Goal: Task Accomplishment & Management: Manage account settings

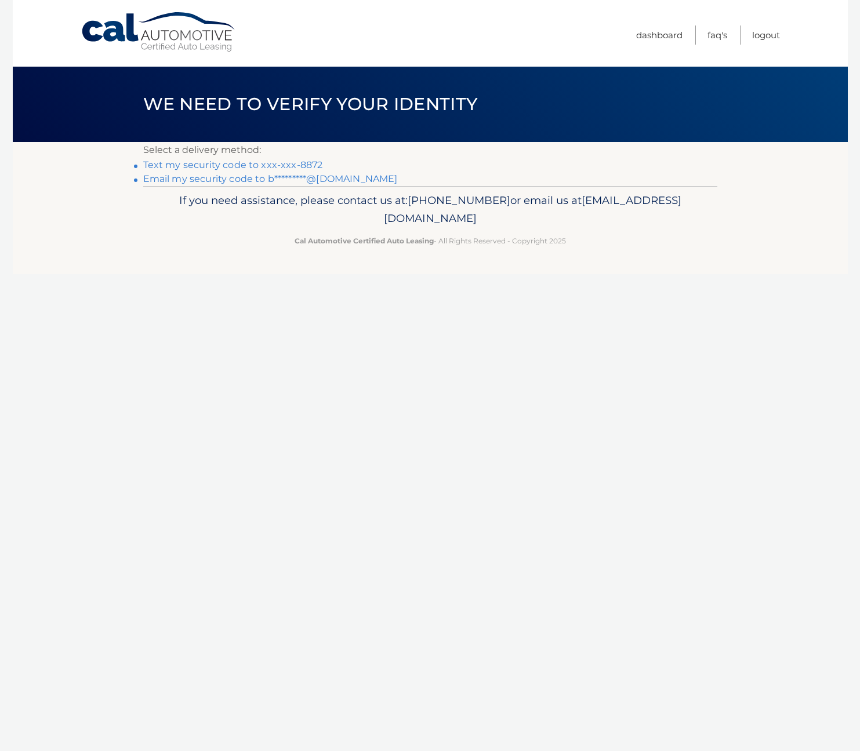
click at [168, 167] on link "Text my security code to xxx-xxx-8872" at bounding box center [233, 164] width 180 height 11
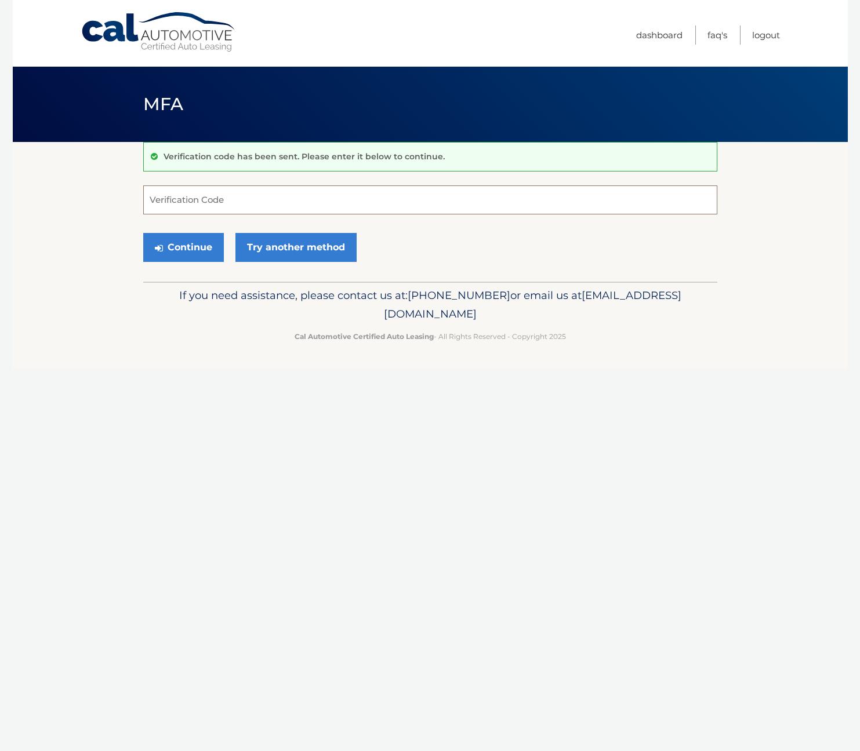
click at [167, 205] on input "Verification Code" at bounding box center [430, 199] width 574 height 29
type input "122825"
click at [143, 233] on button "Continue" at bounding box center [183, 247] width 81 height 29
click at [126, 367] on footer "If you need assistance, please contact us at: [PHONE_NUMBER] or email us at [EM…" at bounding box center [430, 326] width 835 height 88
click at [183, 246] on button "Continue" at bounding box center [183, 247] width 81 height 29
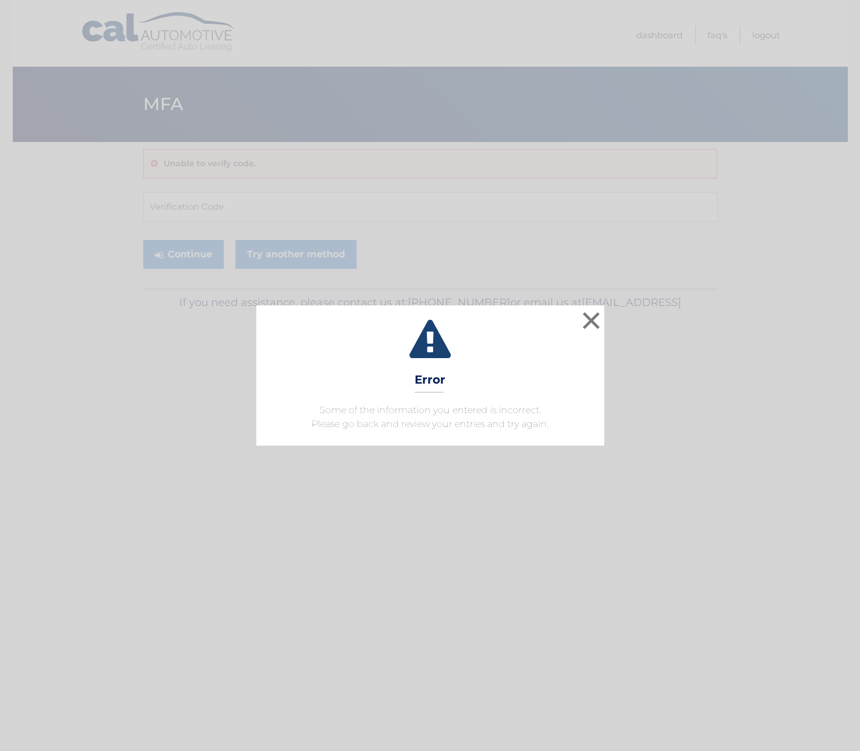
click at [174, 227] on div "× Error Some of the information you entered is incorrect. Please go back and re…" at bounding box center [430, 375] width 860 height 751
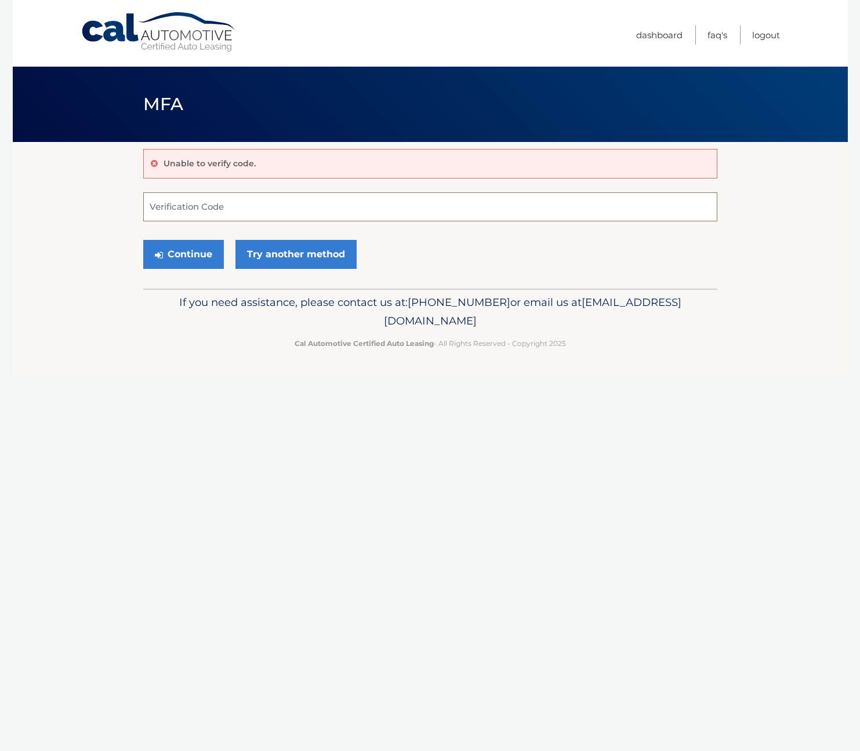
click at [199, 205] on input "Verification Code" at bounding box center [430, 206] width 574 height 29
type input "122825"
click at [72, 301] on footer "If you need assistance, please contact us at: 609-807-3200 or email us at Custo…" at bounding box center [430, 333] width 835 height 88
click at [174, 255] on button "Continue" at bounding box center [183, 254] width 81 height 29
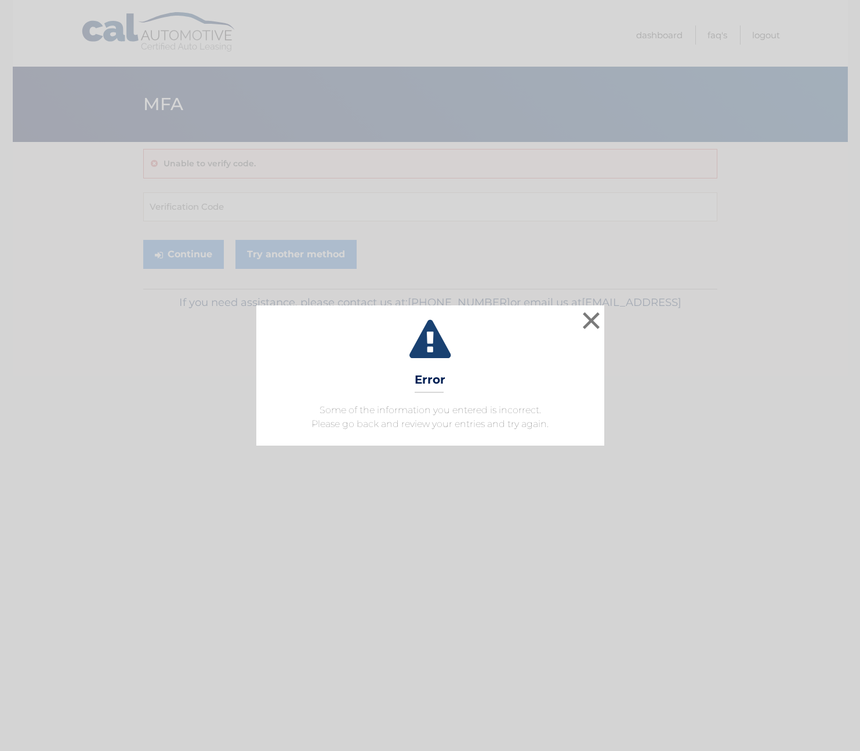
click at [606, 320] on div "× Error Some of the information you entered is incorrect. Please go back and re…" at bounding box center [430, 375] width 850 height 140
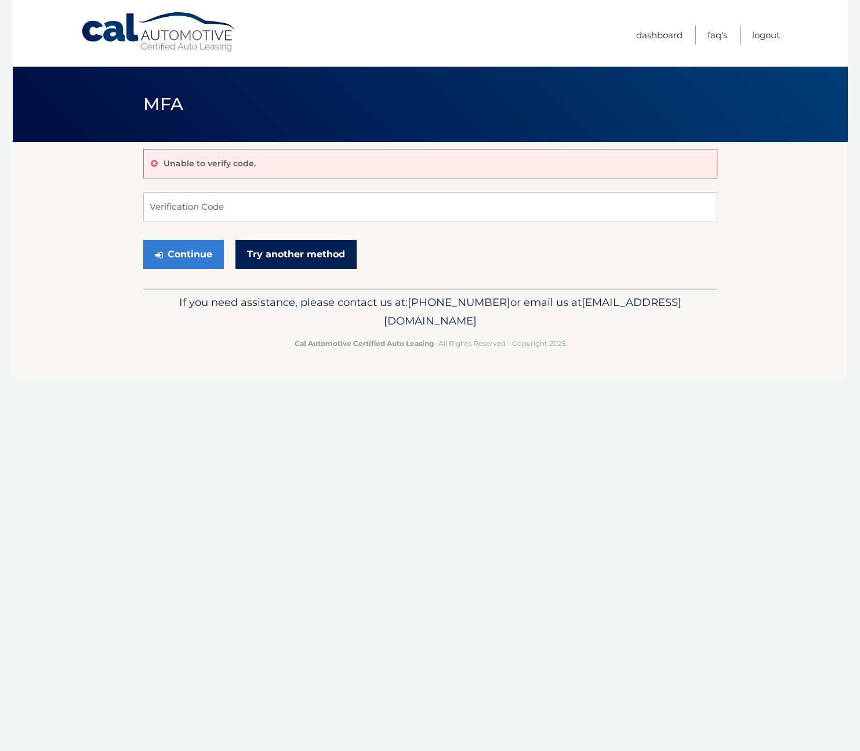
click at [312, 254] on link "Try another method" at bounding box center [295, 254] width 121 height 29
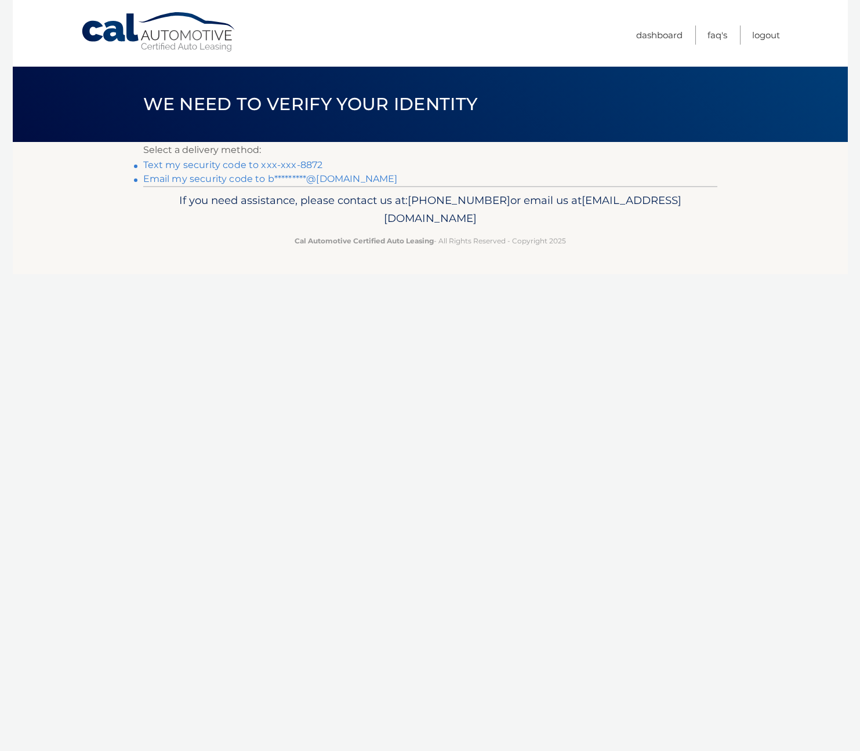
click at [240, 176] on link "Email my security code to b*********@[DOMAIN_NAME]" at bounding box center [270, 178] width 254 height 11
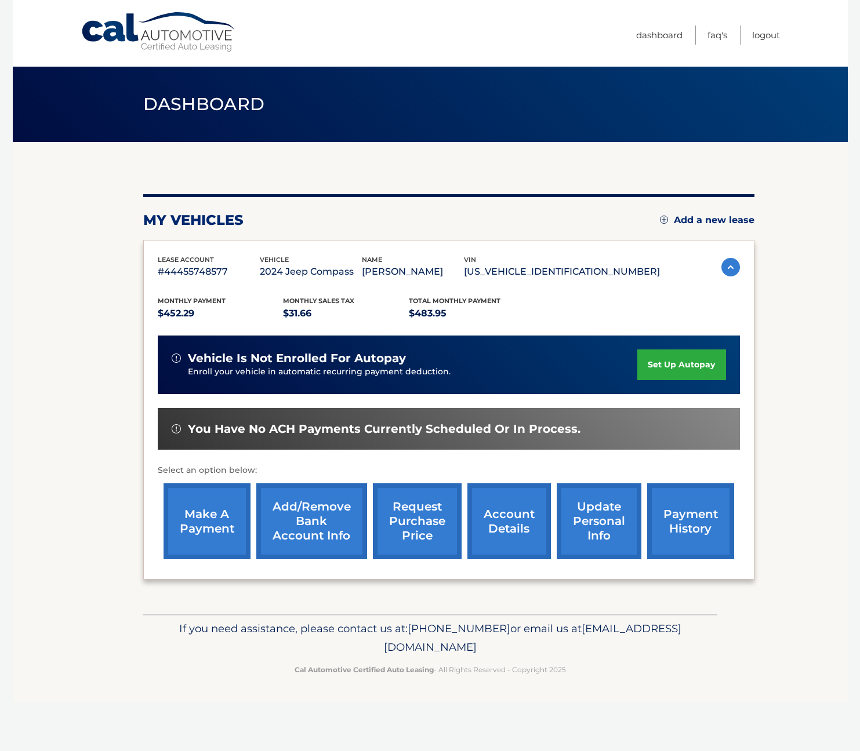
click at [179, 527] on link "make a payment" at bounding box center [206, 521] width 87 height 76
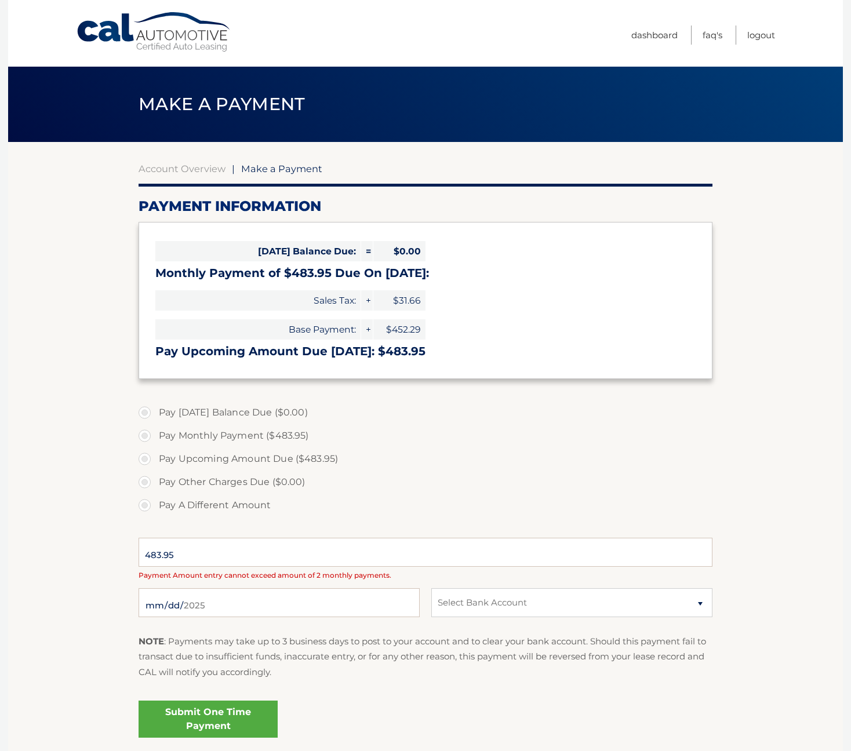
select select "NDk3YzNjOTktYTc5OS00MDM0LWEwZjUtMzliMjk5MDNiYTRi"
